Goal: Information Seeking & Learning: Check status

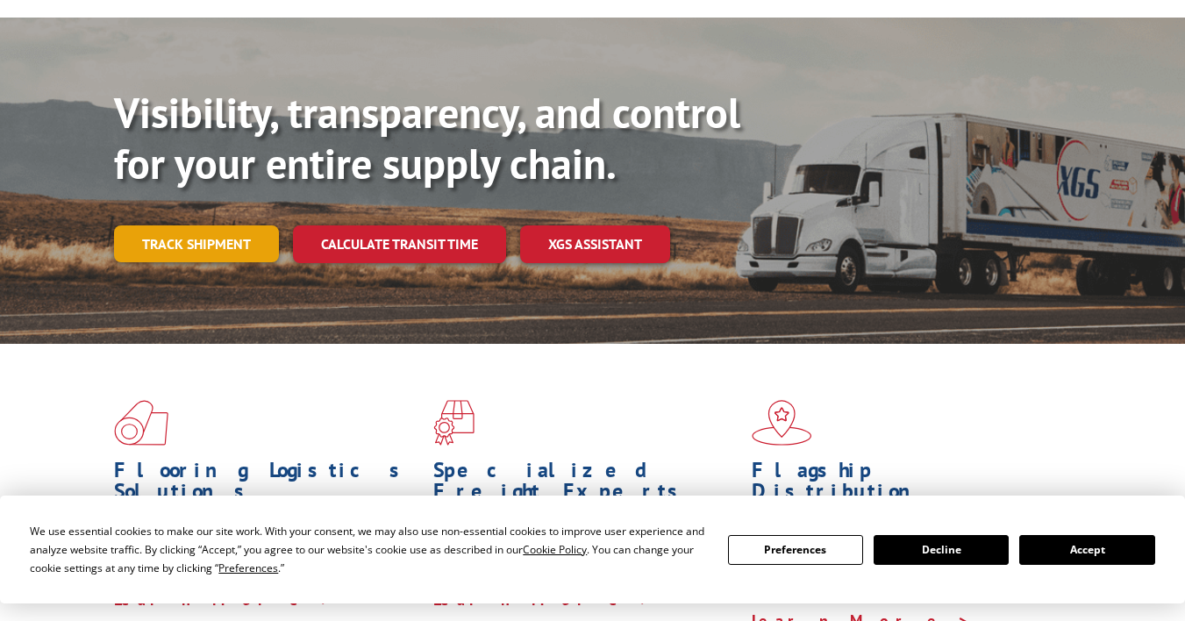
scroll to position [149, 0]
click at [207, 225] on link "Track shipment" at bounding box center [196, 243] width 165 height 37
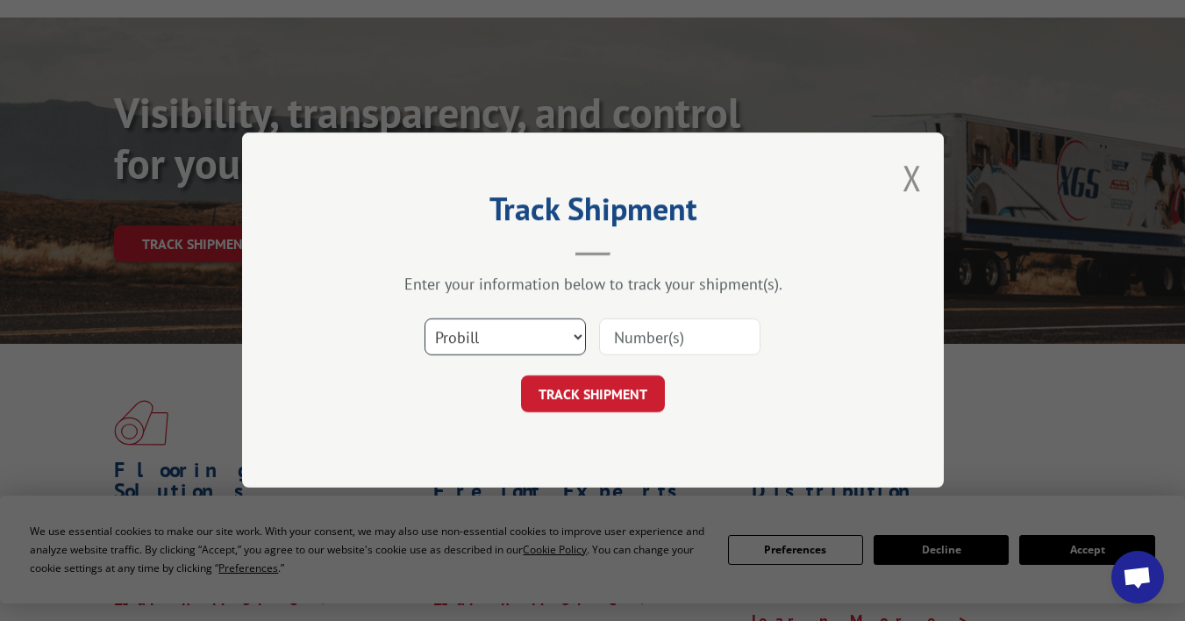
click at [569, 335] on select "Select category... Probill BOL PO" at bounding box center [505, 337] width 161 height 37
click at [520, 461] on div "Track Shipment Enter your information below to track your shipment(s). Select c…" at bounding box center [593, 309] width 702 height 355
click at [655, 334] on input at bounding box center [679, 337] width 161 height 37
type input "13312"
click at [594, 398] on button "TRACK SHIPMENT" at bounding box center [593, 394] width 144 height 37
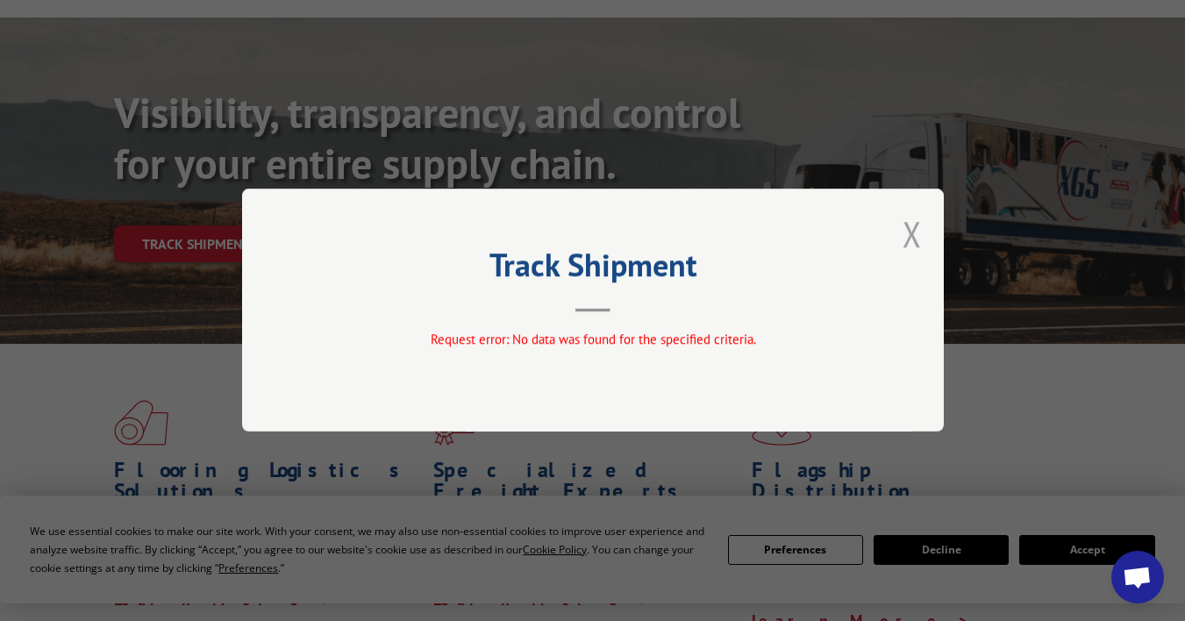
click at [912, 222] on button "Close modal" at bounding box center [912, 234] width 19 height 46
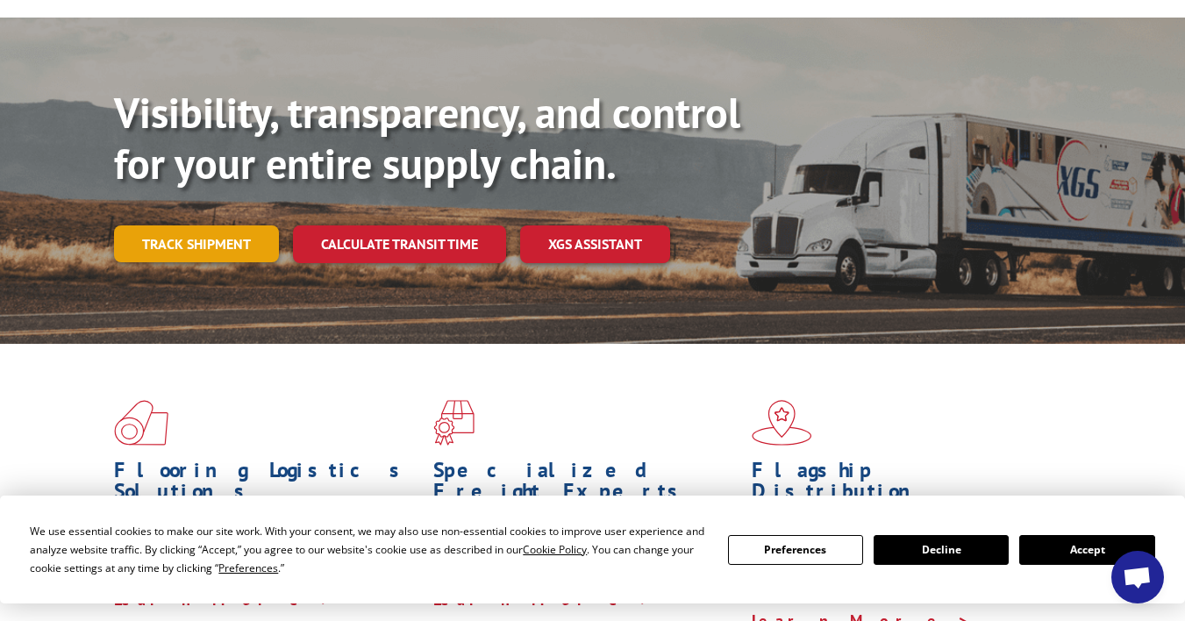
click at [250, 225] on link "Track shipment" at bounding box center [196, 243] width 165 height 37
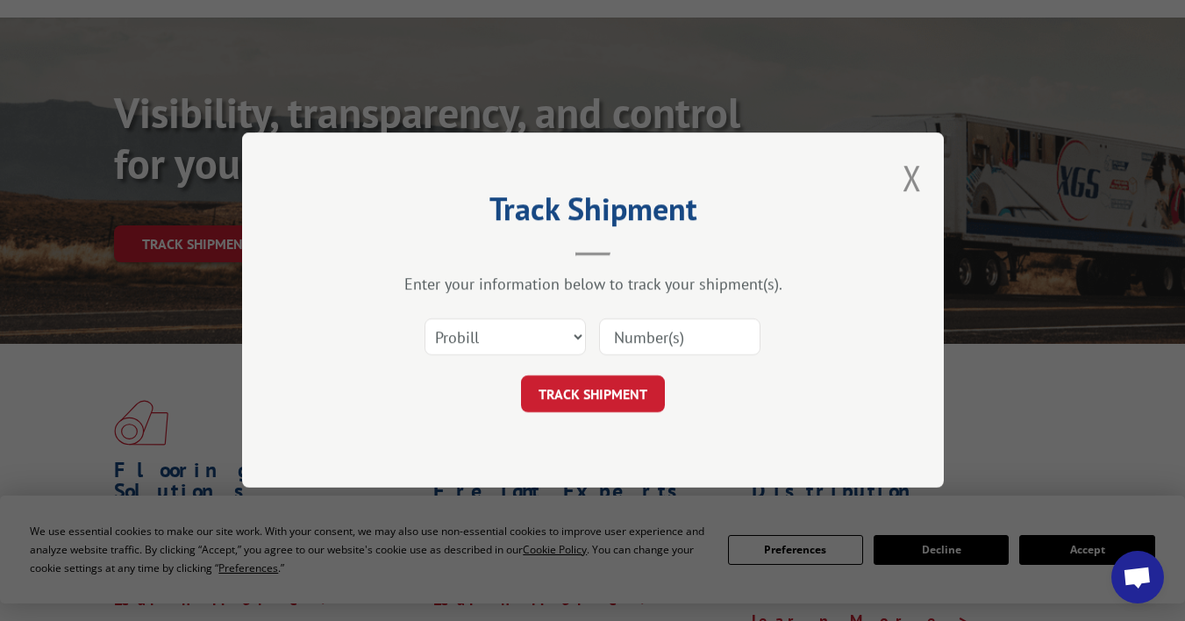
click at [643, 336] on input at bounding box center [679, 337] width 161 height 37
type input "13321"
click at [621, 387] on button "TRACK SHIPMENT" at bounding box center [593, 394] width 144 height 37
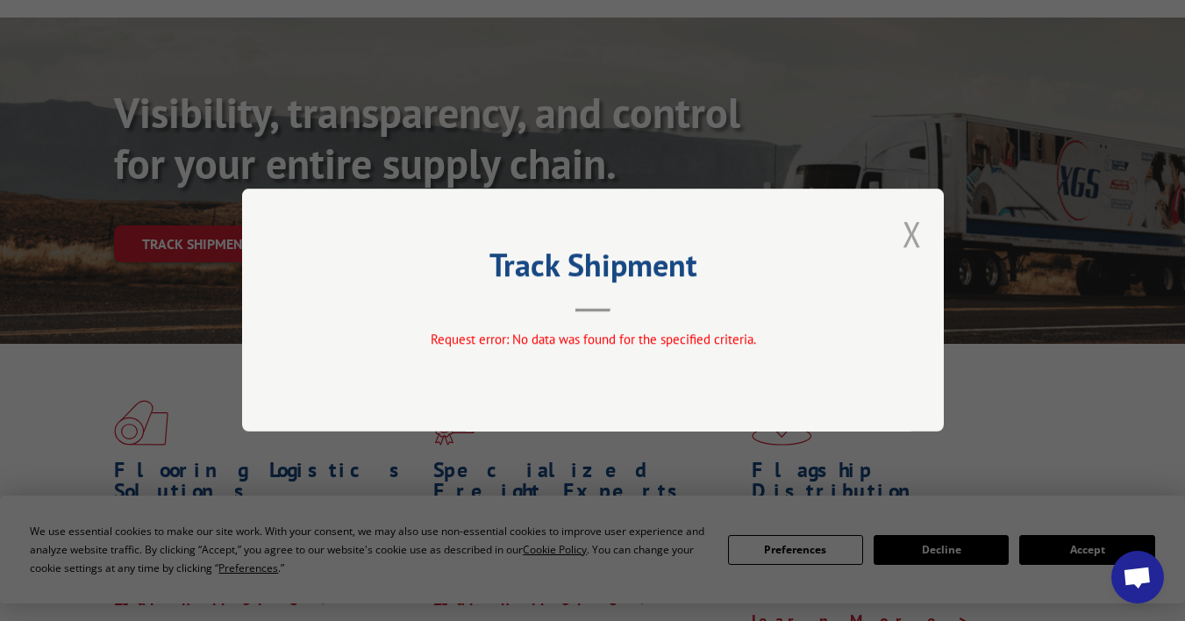
click at [918, 230] on button "Close modal" at bounding box center [912, 234] width 19 height 46
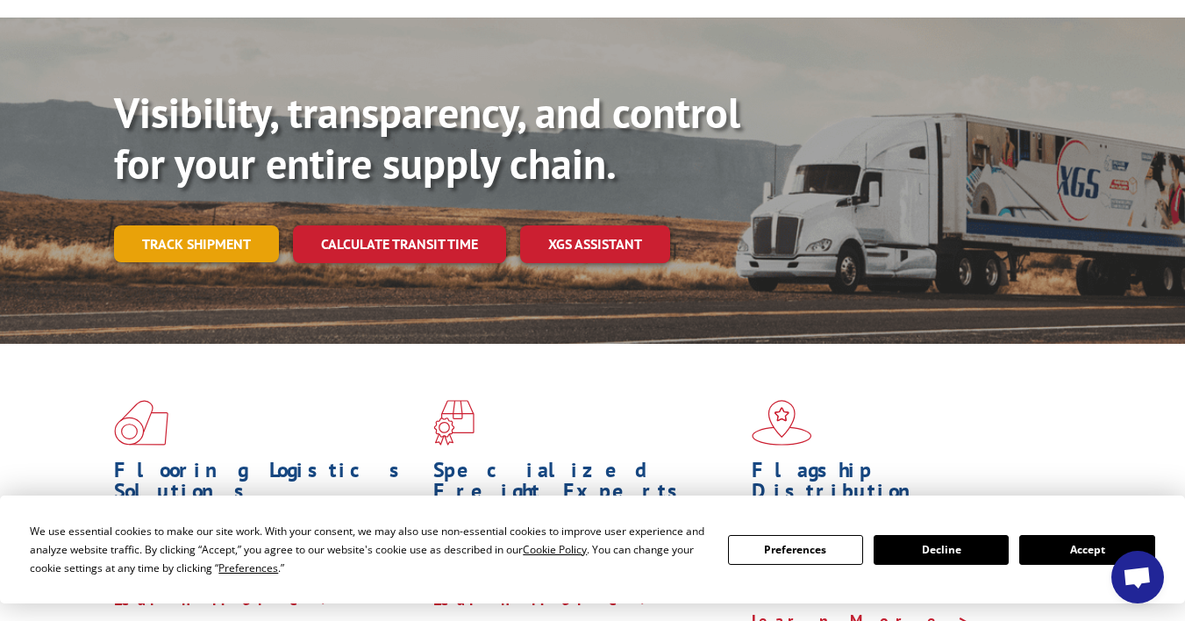
click at [202, 225] on link "Track shipment" at bounding box center [196, 243] width 165 height 37
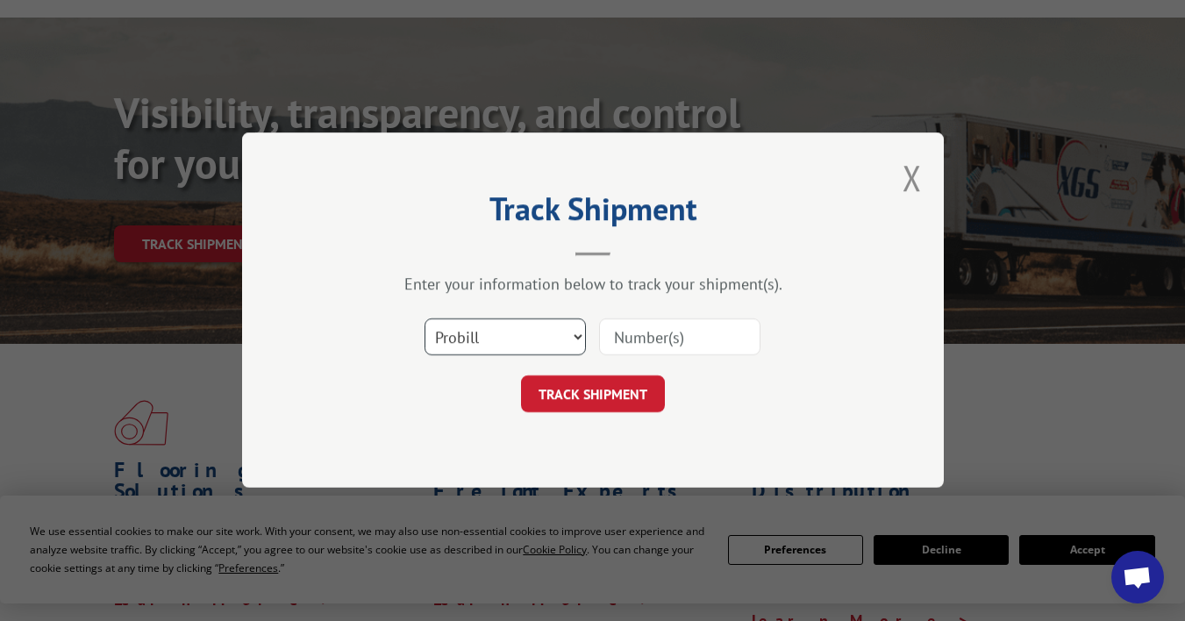
click at [565, 348] on select "Select category... Probill BOL PO" at bounding box center [505, 337] width 161 height 37
select select "bol"
click at [425, 319] on select "Select category... Probill BOL PO" at bounding box center [505, 337] width 161 height 37
click at [618, 347] on input at bounding box center [679, 337] width 161 height 37
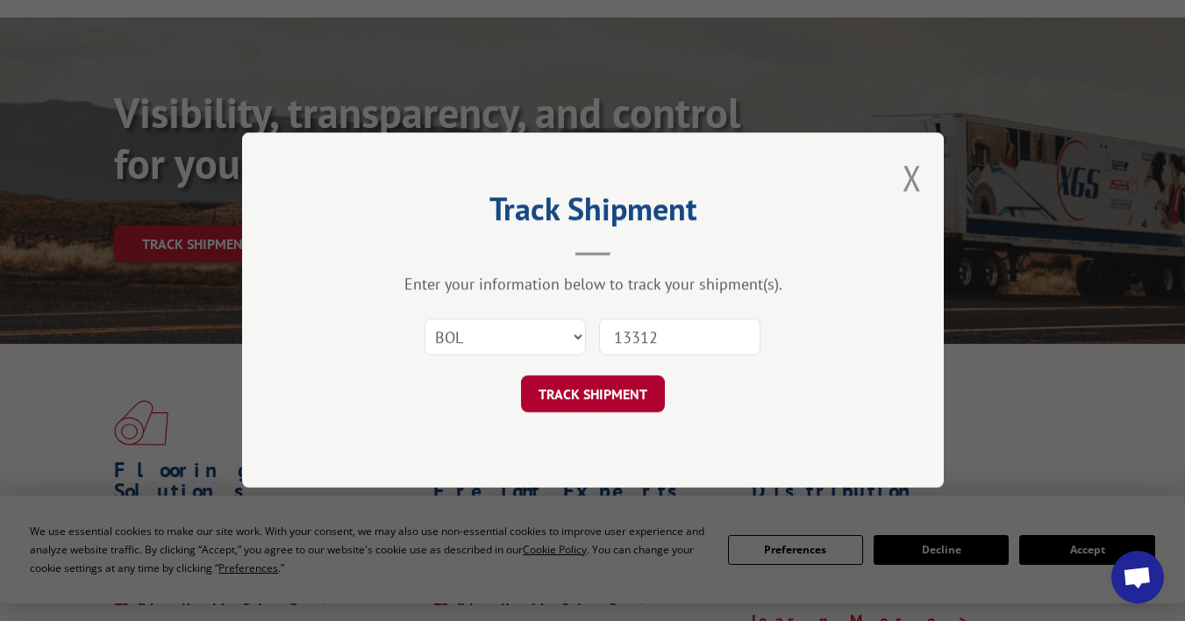
type input "13312"
click at [606, 397] on button "TRACK SHIPMENT" at bounding box center [593, 394] width 144 height 37
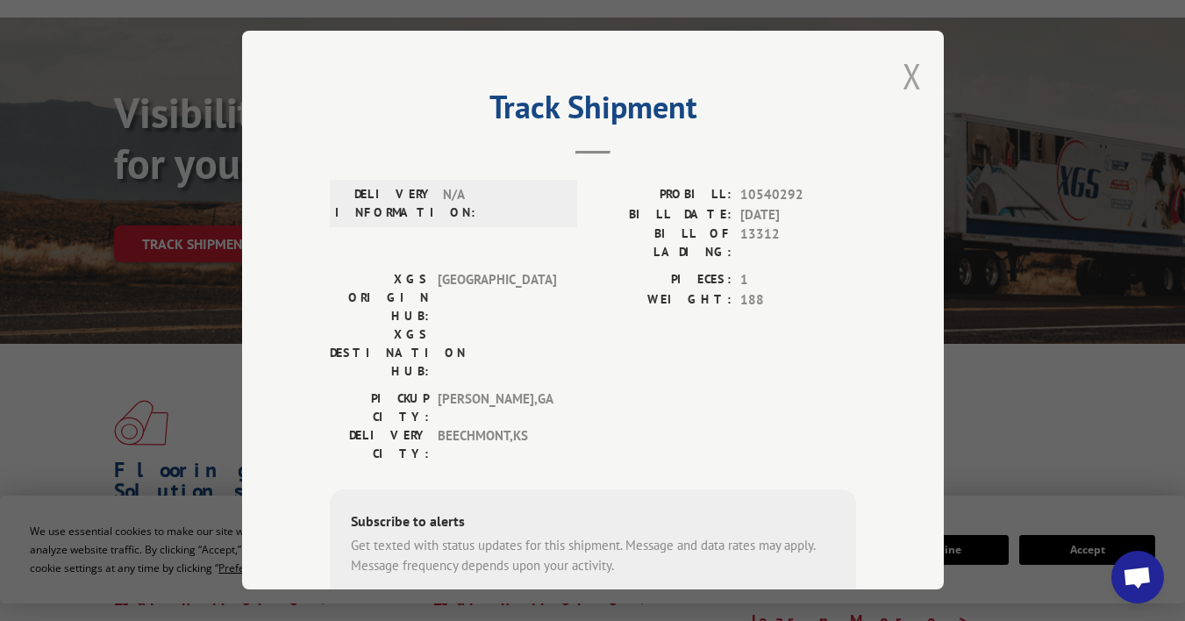
click at [909, 74] on button "Close modal" at bounding box center [912, 76] width 19 height 46
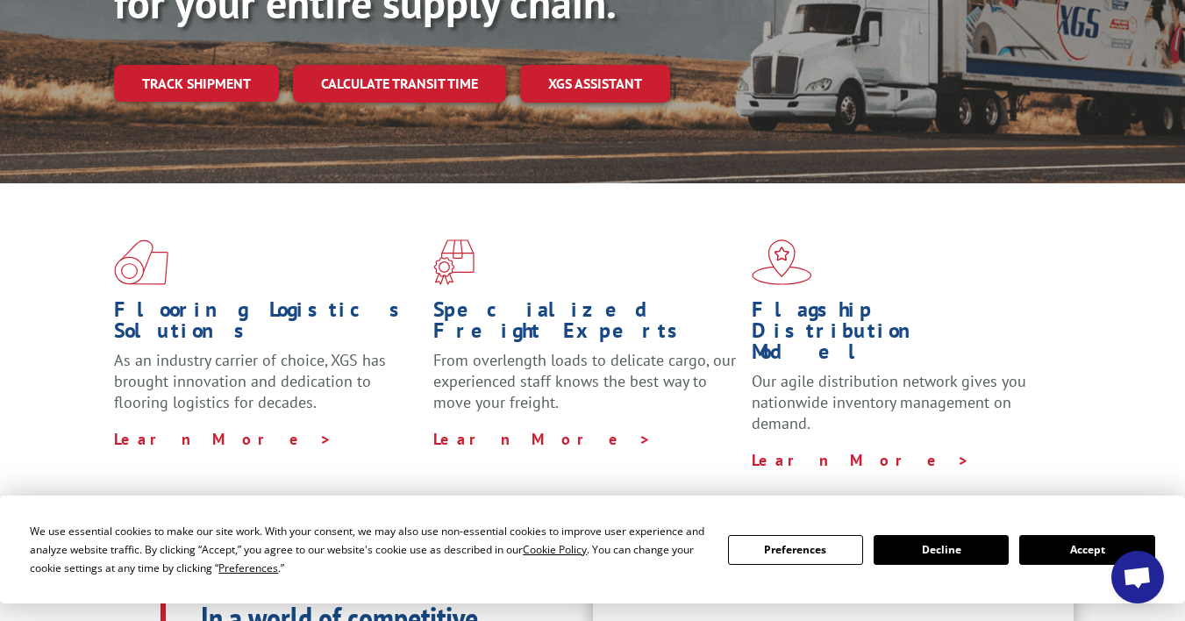
scroll to position [285, 0]
